Goal: Transaction & Acquisition: Book appointment/travel/reservation

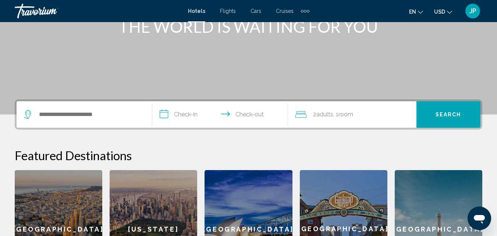
scroll to position [106, 0]
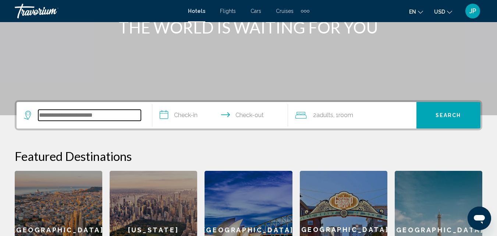
click at [130, 113] on input "Search widget" at bounding box center [89, 115] width 103 height 11
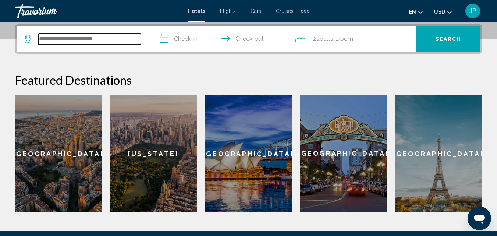
click at [112, 39] on input "Search widget" at bounding box center [89, 38] width 103 height 11
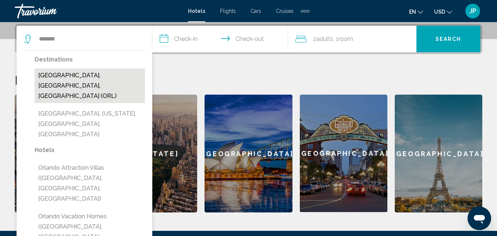
click at [61, 75] on button "[GEOGRAPHIC_DATA], [GEOGRAPHIC_DATA], [GEOGRAPHIC_DATA] (ORL)" at bounding box center [90, 85] width 110 height 35
type input "**********"
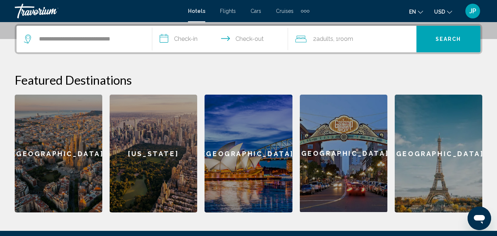
click at [181, 40] on input "**********" at bounding box center [221, 40] width 139 height 29
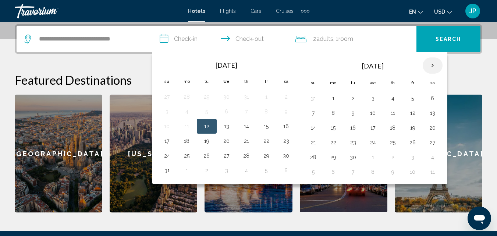
click at [434, 63] on th "Next month" at bounding box center [433, 65] width 20 height 16
click at [412, 143] on button "26" at bounding box center [413, 142] width 12 height 10
drag, startPoint x: 263, startPoint y: 38, endPoint x: 262, endPoint y: 34, distance: 4.0
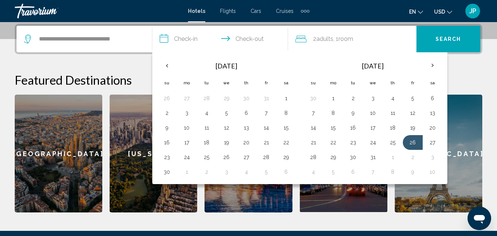
click at [262, 34] on input "**********" at bounding box center [221, 40] width 139 height 29
click at [412, 130] on button "19" at bounding box center [413, 128] width 12 height 10
type input "**********"
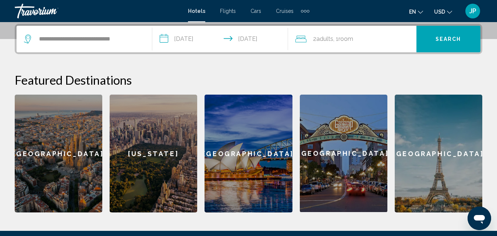
click at [339, 40] on span ", 1 Room rooms" at bounding box center [343, 39] width 20 height 10
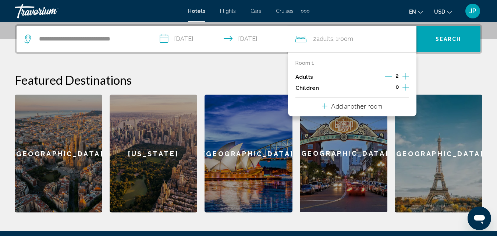
click at [405, 76] on icon "Increment adults" at bounding box center [406, 76] width 7 height 9
click at [405, 75] on icon "Increment adults" at bounding box center [406, 76] width 7 height 9
click at [407, 87] on icon "Increment children" at bounding box center [406, 87] width 7 height 9
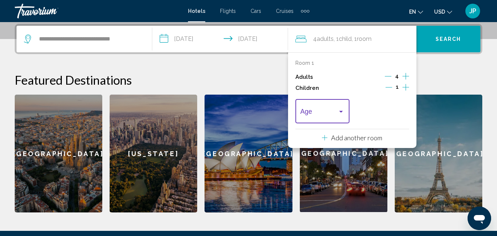
click at [341, 110] on div "Travelers: 4 adults, 1 child" at bounding box center [341, 112] width 7 height 6
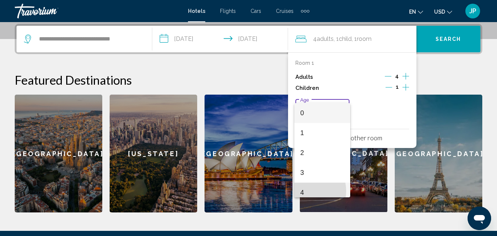
click at [305, 191] on span "4" at bounding box center [322, 193] width 44 height 20
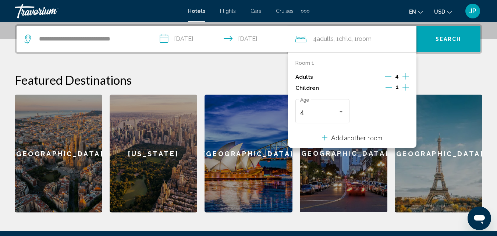
click at [390, 77] on icon "Decrement adults" at bounding box center [388, 76] width 7 height 7
click at [390, 77] on icon "Decrement adults" at bounding box center [389, 76] width 7 height 7
click at [377, 138] on p "Add another room" at bounding box center [356, 138] width 51 height 8
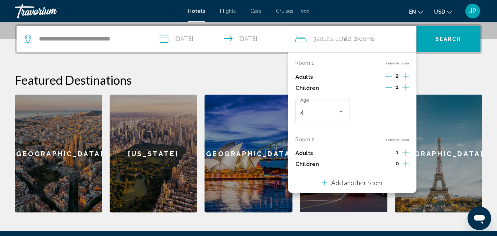
click at [401, 152] on div "1" at bounding box center [398, 153] width 24 height 11
click at [407, 152] on icon "Increment adults" at bounding box center [406, 152] width 7 height 9
click at [365, 182] on p "Add another room" at bounding box center [356, 182] width 51 height 8
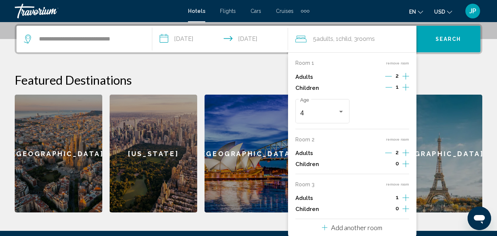
click at [407, 157] on icon "Increment adults" at bounding box center [406, 152] width 7 height 9
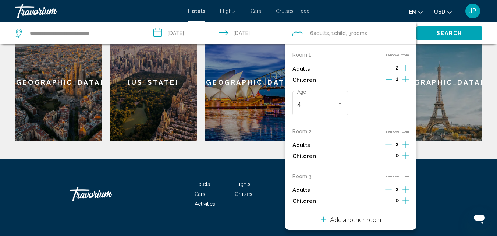
scroll to position [267, 0]
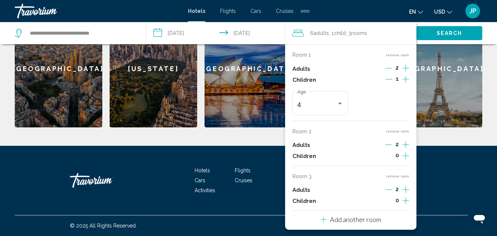
click at [456, 95] on div "[GEOGRAPHIC_DATA]" at bounding box center [439, 69] width 88 height 118
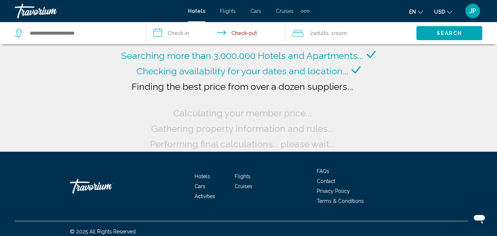
click at [432, 31] on button "Search" at bounding box center [450, 33] width 66 height 14
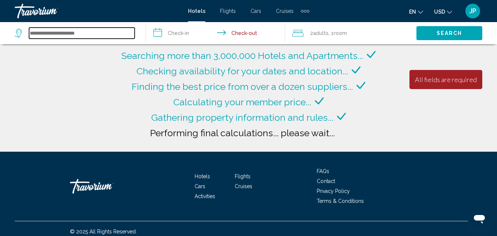
click at [62, 36] on input "Search widget" at bounding box center [82, 33] width 106 height 11
click at [62, 35] on input "Search widget" at bounding box center [82, 33] width 106 height 11
